Goal: Information Seeking & Learning: Learn about a topic

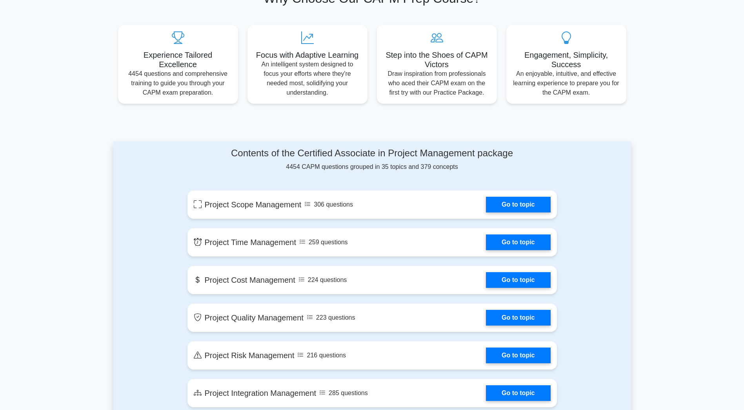
scroll to position [39, 0]
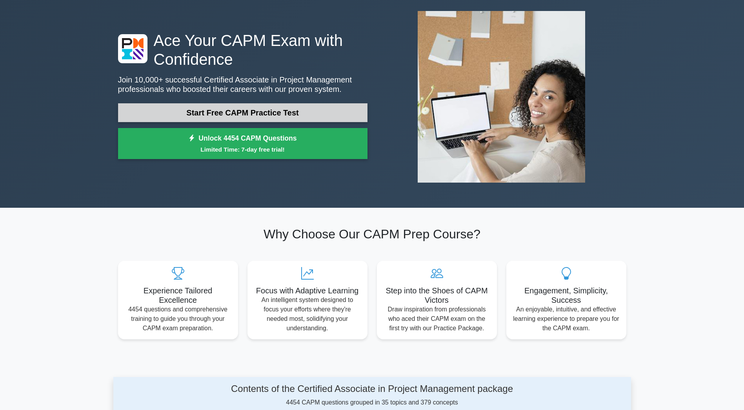
click at [238, 114] on link "Start Free CAPM Practice Test" at bounding box center [243, 112] width 250 height 19
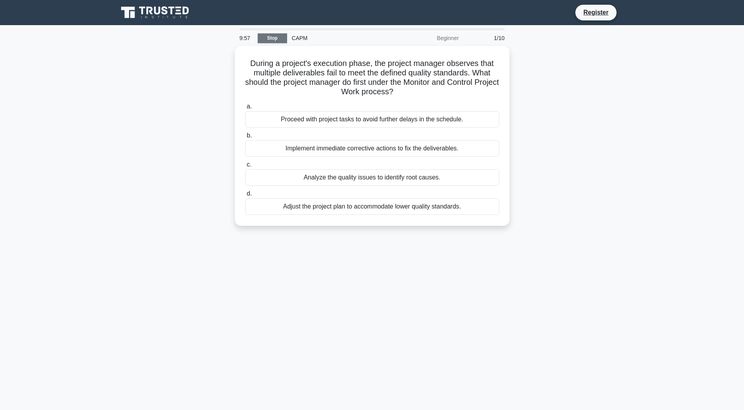
click at [274, 40] on link "Stop" at bounding box center [272, 38] width 29 height 10
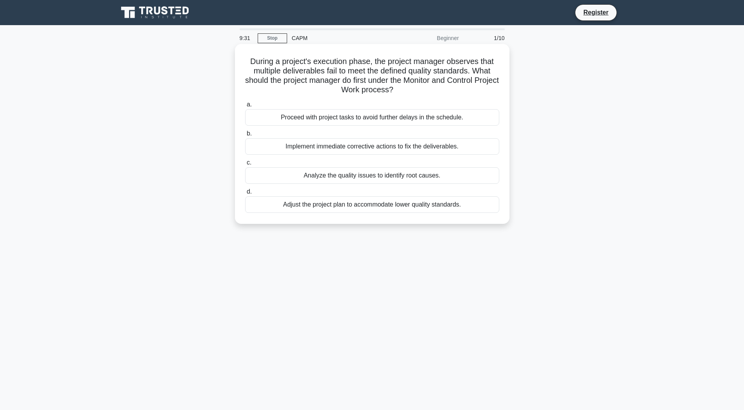
click at [394, 142] on div "Implement immediate corrective actions to fix the deliverables." at bounding box center [372, 146] width 254 height 16
click at [245, 136] on input "b. Implement immediate corrective actions to fix the deliverables." at bounding box center [245, 133] width 0 height 5
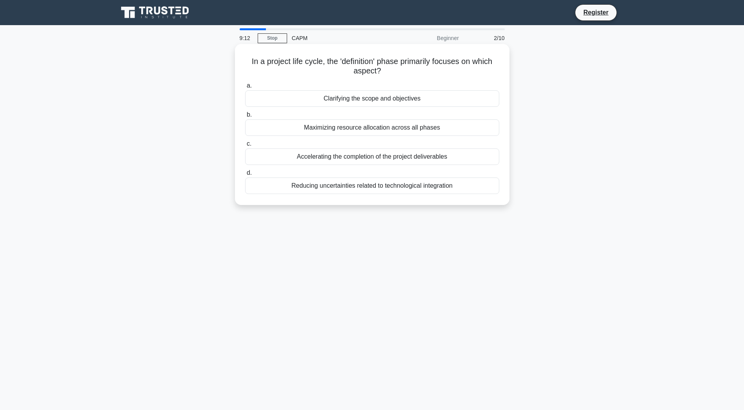
click at [379, 97] on div "Clarifying the scope and objectives" at bounding box center [372, 98] width 254 height 16
click at [245, 88] on input "a. Clarifying the scope and objectives" at bounding box center [245, 85] width 0 height 5
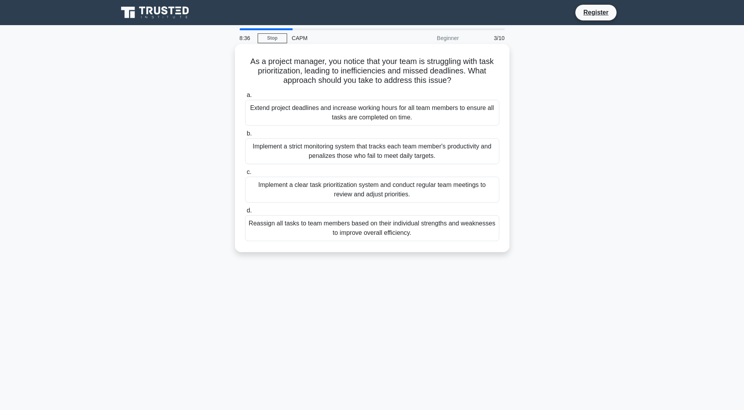
click at [417, 191] on div "Implement a clear task prioritization system and conduct regular team meetings …" at bounding box center [372, 190] width 254 height 26
click at [245, 175] on input "c. Implement a clear task prioritization system and conduct regular team meetin…" at bounding box center [245, 171] width 0 height 5
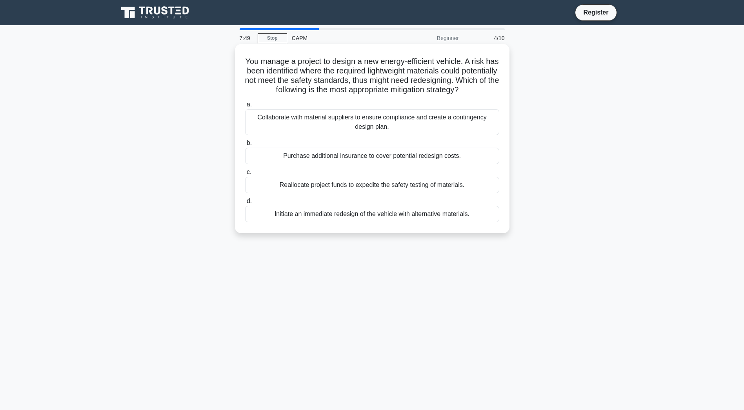
click at [383, 123] on div "Collaborate with material suppliers to ensure compliance and create a contingen…" at bounding box center [372, 122] width 254 height 26
click at [245, 107] on input "a. Collaborate with material suppliers to ensure compliance and create a contin…" at bounding box center [245, 104] width 0 height 5
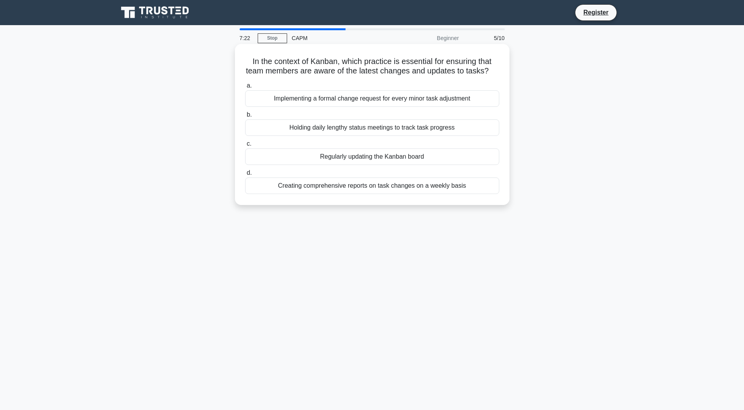
click at [372, 165] on div "Regularly updating the Kanban board" at bounding box center [372, 156] width 254 height 16
click at [245, 146] on input "c. Regularly updating the Kanban board" at bounding box center [245, 143] width 0 height 5
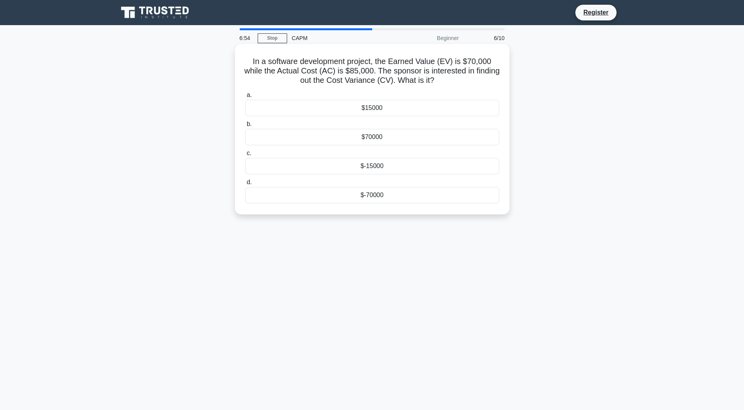
click at [383, 168] on div "$-15000" at bounding box center [372, 166] width 254 height 16
click at [245, 156] on input "c. $-15000" at bounding box center [245, 153] width 0 height 5
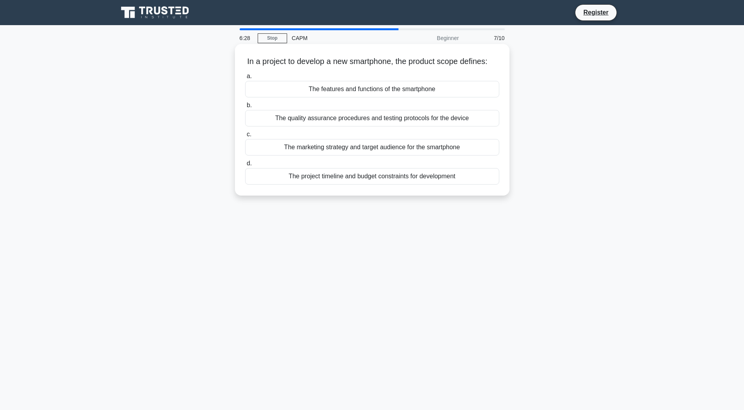
click at [400, 184] on div "The project timeline and budget constraints for development" at bounding box center [372, 176] width 254 height 16
click at [245, 166] on input "d. The project timeline and budget constraints for development" at bounding box center [245, 163] width 0 height 5
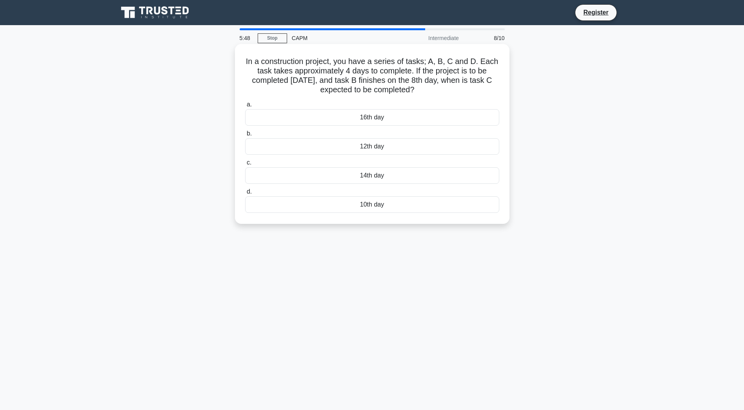
click at [392, 146] on div "12th day" at bounding box center [372, 146] width 254 height 16
click at [245, 136] on input "b. 12th day" at bounding box center [245, 133] width 0 height 5
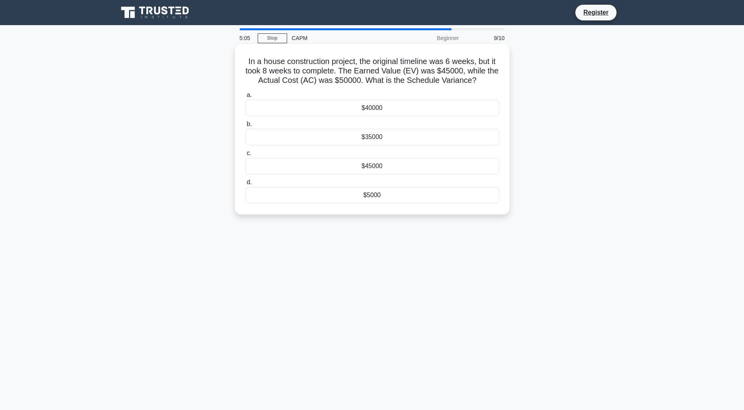
click at [386, 196] on div "$5000" at bounding box center [372, 195] width 254 height 16
click at [245, 185] on input "d. $5000" at bounding box center [245, 182] width 0 height 5
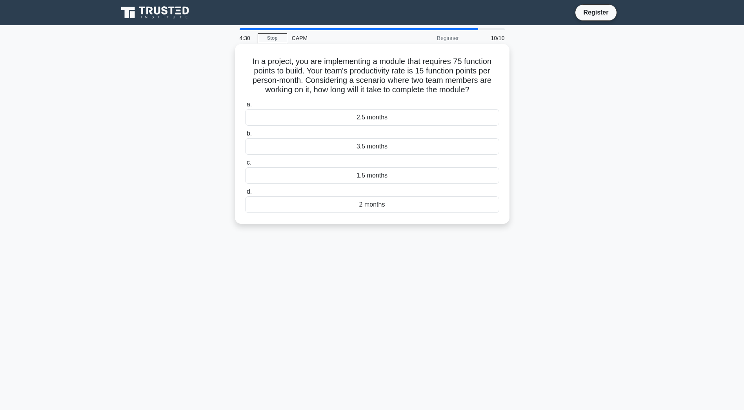
click at [386, 120] on div "2.5 months" at bounding box center [372, 117] width 254 height 16
drag, startPoint x: 386, startPoint y: 120, endPoint x: 364, endPoint y: 116, distance: 22.9
click at [364, 116] on div "2.5 months" at bounding box center [372, 117] width 254 height 16
click at [245, 107] on input "a. 2.5 months" at bounding box center [245, 104] width 0 height 5
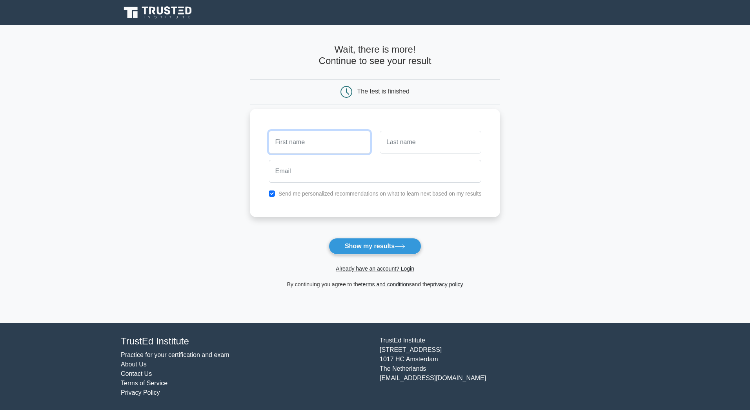
click at [307, 145] on input "text" at bounding box center [320, 142] width 102 height 23
type input "m"
type input "[PERSON_NAME]"
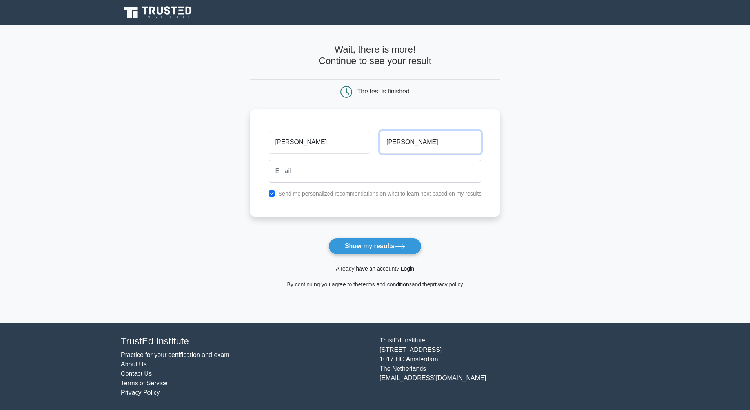
type input "Mayer"
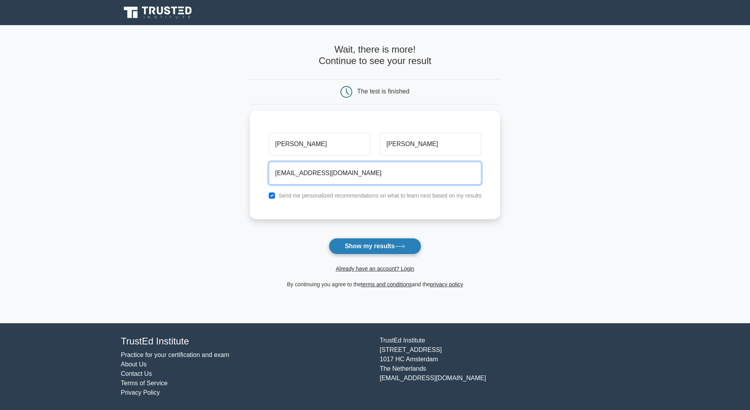
type input "MeMayer830@gmail.com"
click at [363, 248] on button "Show my results" at bounding box center [375, 246] width 93 height 16
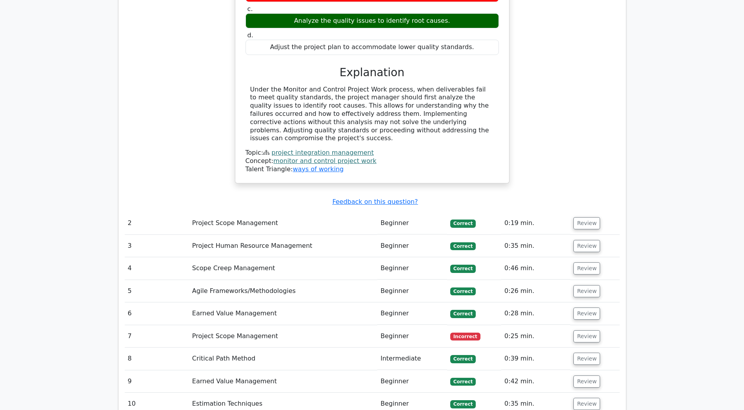
scroll to position [824, 0]
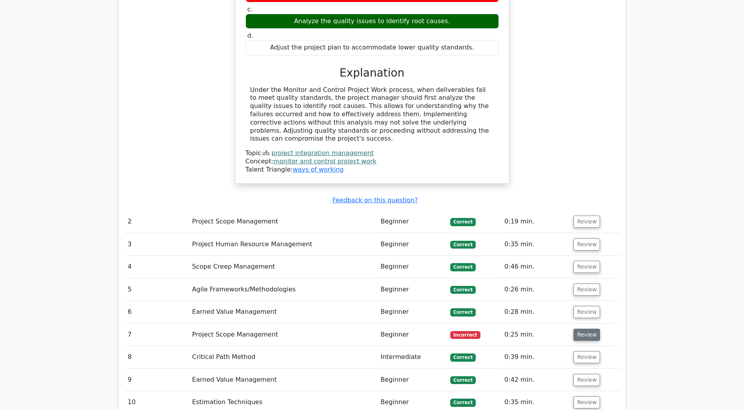
click at [582, 328] on button "Review" at bounding box center [587, 334] width 27 height 12
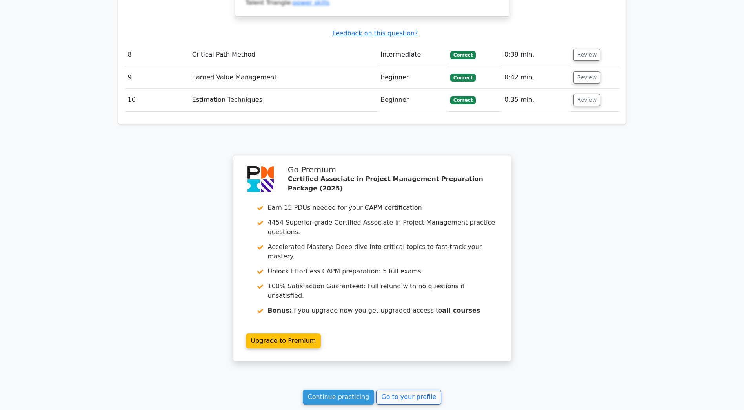
scroll to position [1608, 0]
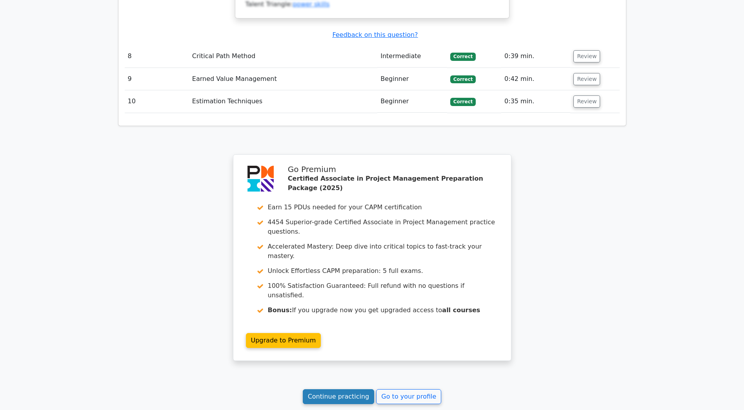
click at [357, 389] on link "Continue practicing" at bounding box center [339, 396] width 72 height 15
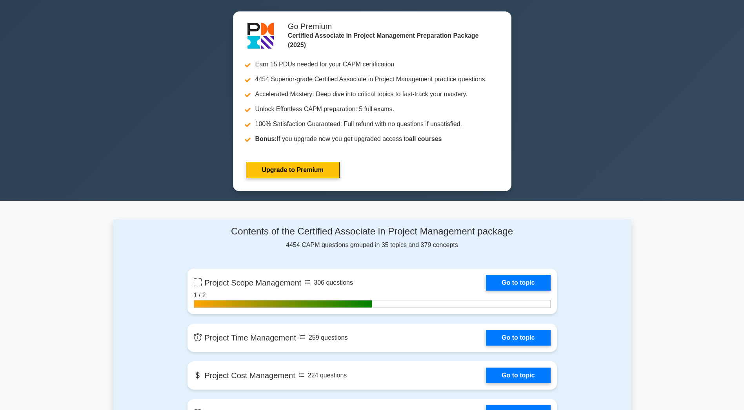
scroll to position [314, 0]
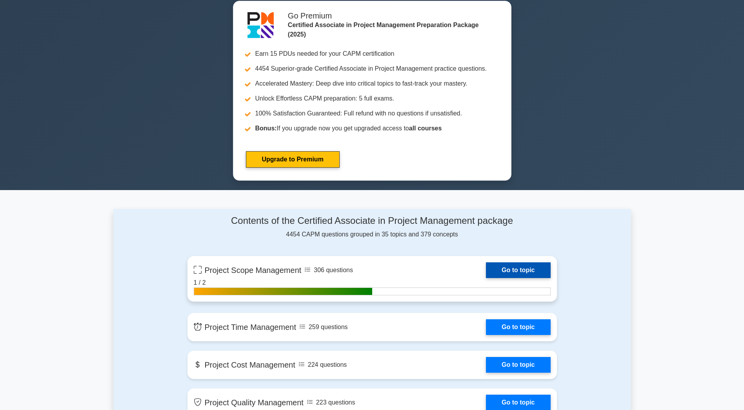
click at [500, 268] on link "Go to topic" at bounding box center [518, 270] width 64 height 16
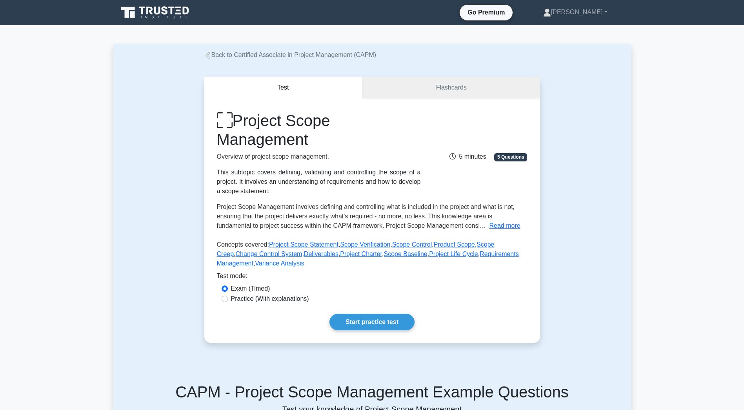
click at [290, 297] on label "Practice (With explanations)" at bounding box center [270, 298] width 78 height 9
click at [228, 297] on input "Practice (With explanations)" at bounding box center [225, 298] width 6 height 6
radio input "true"
click at [367, 321] on link "Start practice test" at bounding box center [372, 321] width 85 height 16
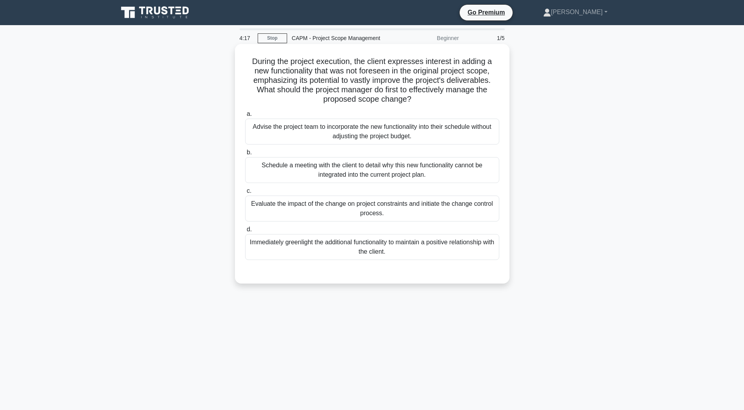
click at [371, 209] on div "Evaluate the impact of the change on project constraints and initiate the chang…" at bounding box center [372, 208] width 254 height 26
click at [245, 193] on input "c. Evaluate the impact of the change on project constraints and initiate the ch…" at bounding box center [245, 190] width 0 height 5
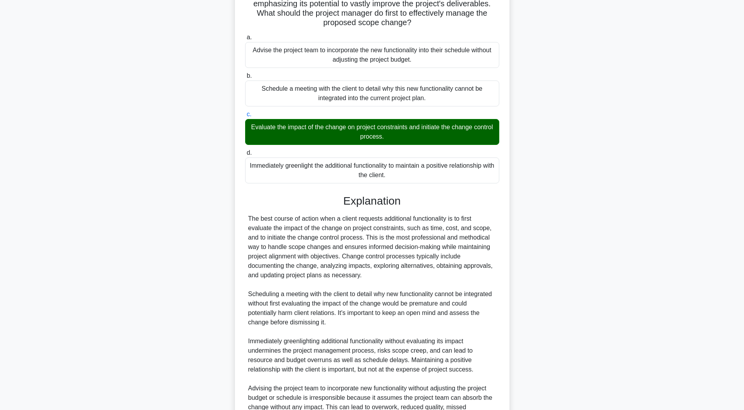
scroll to position [118, 0]
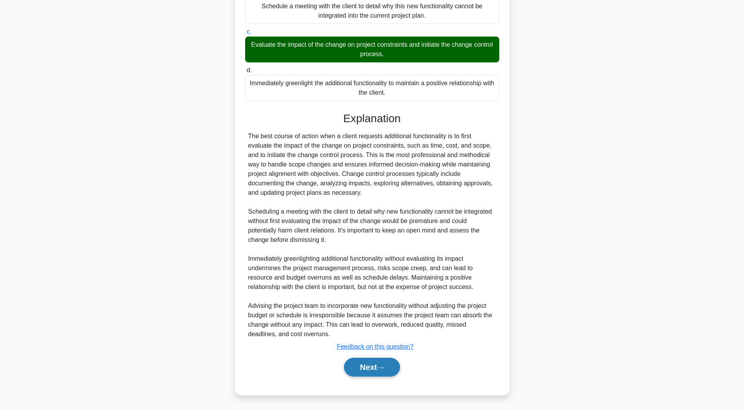
click at [377, 369] on button "Next" at bounding box center [372, 366] width 56 height 19
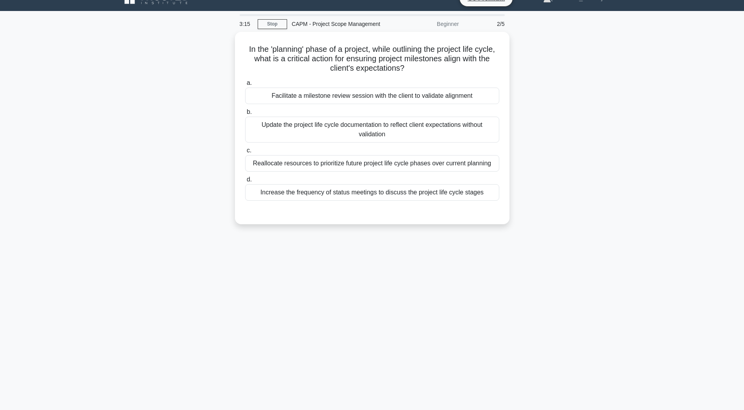
scroll to position [0, 0]
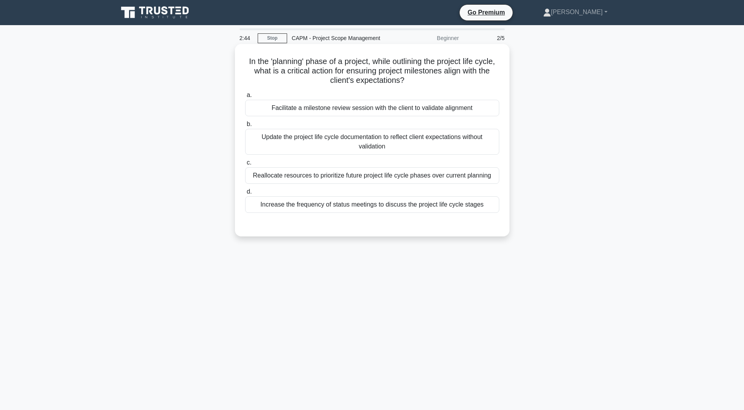
click at [316, 107] on div "Facilitate a milestone review session with the client to validate alignment" at bounding box center [372, 108] width 254 height 16
click at [245, 98] on input "a. Facilitate a milestone review session with the client to validate alignment" at bounding box center [245, 95] width 0 height 5
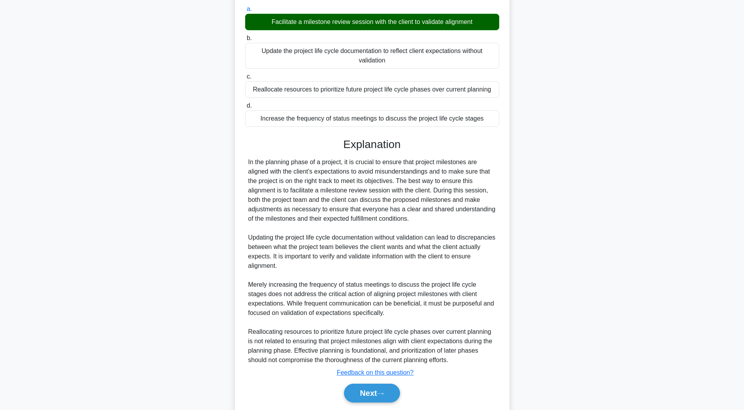
scroll to position [112, 0]
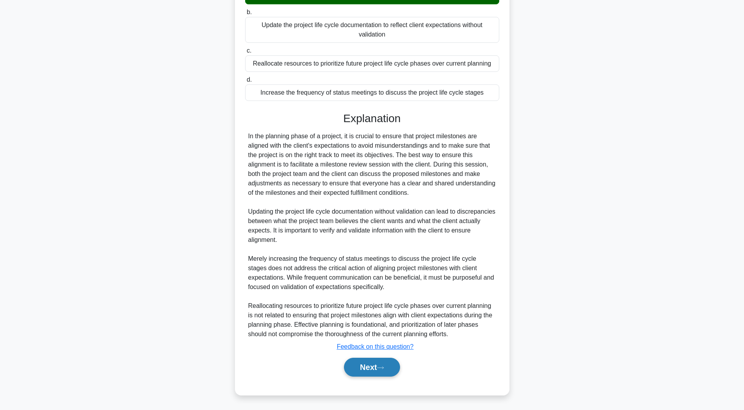
click at [369, 368] on button "Next" at bounding box center [372, 366] width 56 height 19
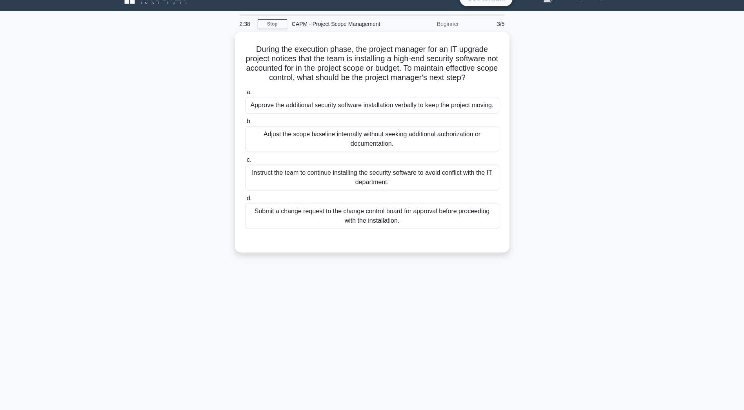
scroll to position [14, 0]
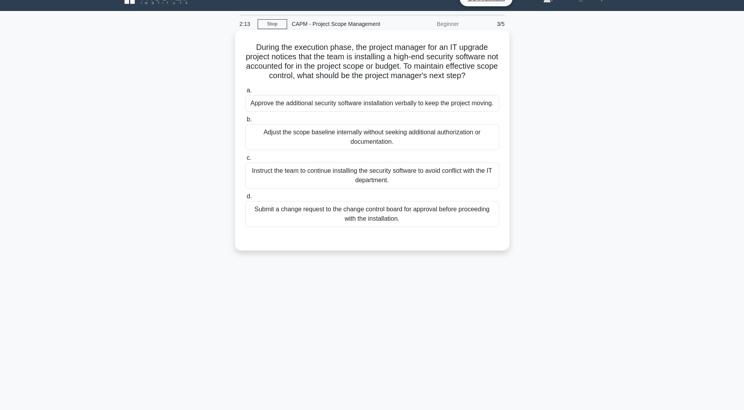
click at [369, 215] on div "Submit a change request to the change control board for approval before proceed…" at bounding box center [372, 214] width 254 height 26
click at [245, 199] on input "d. Submit a change request to the change control board for approval before proc…" at bounding box center [245, 196] width 0 height 5
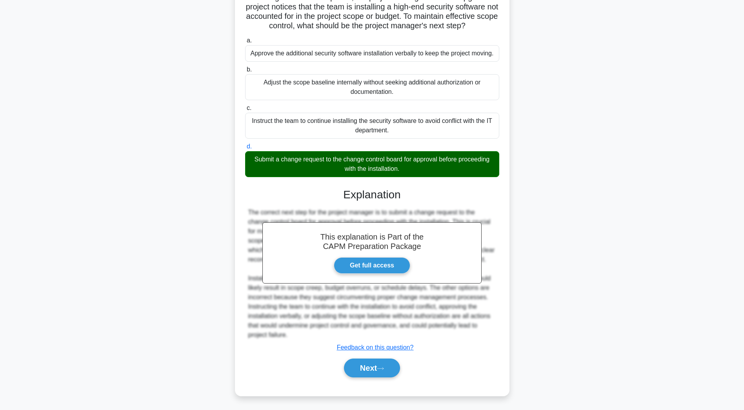
scroll to position [65, 0]
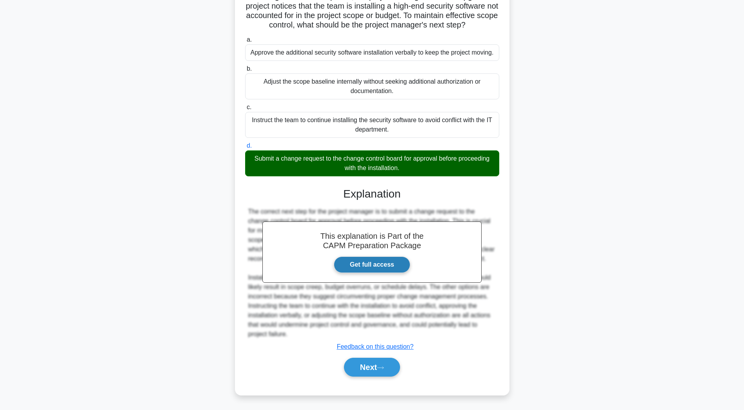
click at [383, 259] on link "Get full access" at bounding box center [372, 264] width 76 height 16
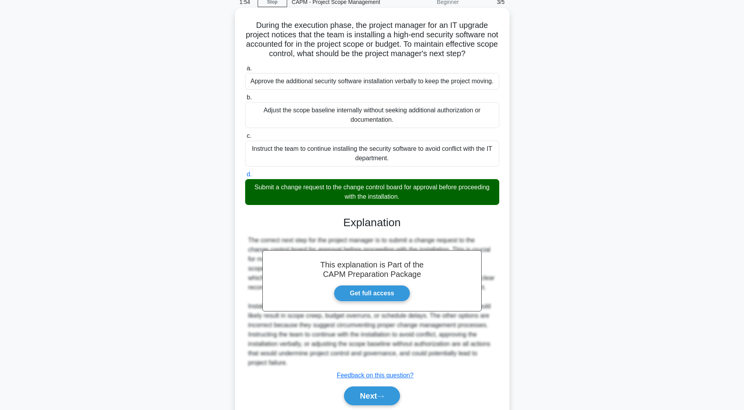
scroll to position [0, 0]
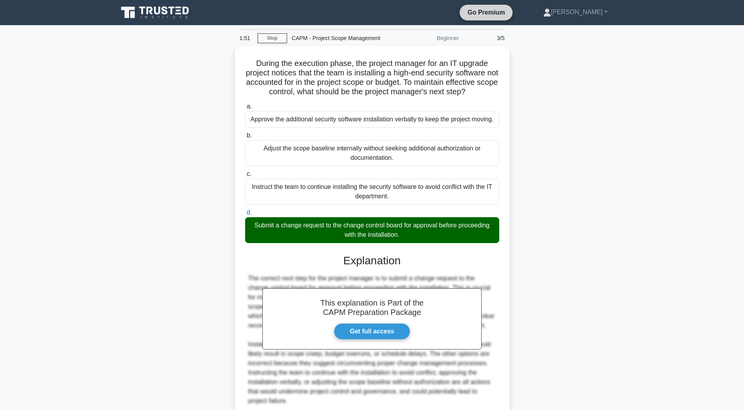
click at [510, 10] on link "Go Premium" at bounding box center [486, 12] width 47 height 10
